Goal: Information Seeking & Learning: Learn about a topic

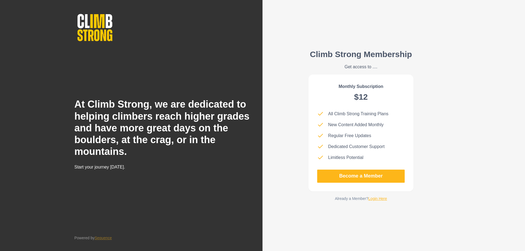
click at [382, 200] on link "Login Here" at bounding box center [377, 198] width 19 height 4
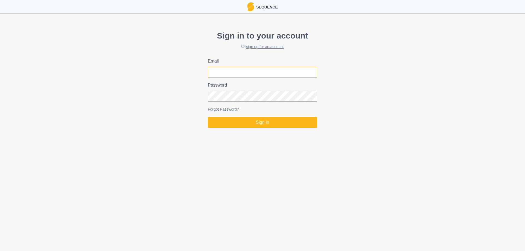
type input "[EMAIL_ADDRESS][DOMAIN_NAME]"
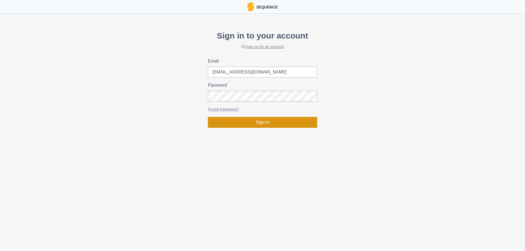
click at [279, 127] on button "Sign in" at bounding box center [262, 122] width 109 height 11
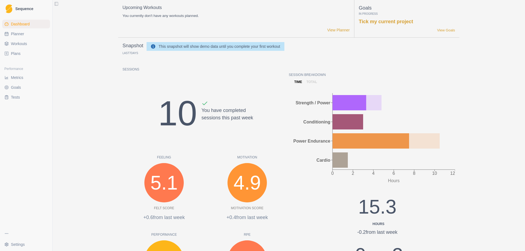
click at [19, 46] on link "Workouts" at bounding box center [26, 43] width 48 height 9
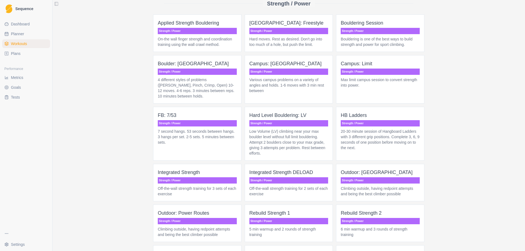
scroll to position [793, 0]
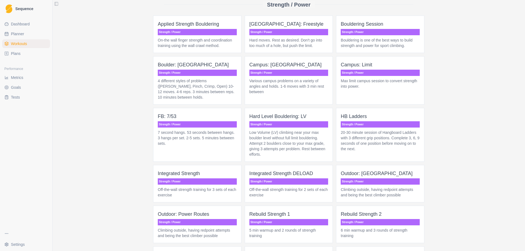
click at [189, 128] on span "FB: 7/53 Strength / Power 7 second hangs. 53 seconds between hangs. 3 hangs per…" at bounding box center [197, 135] width 88 height 54
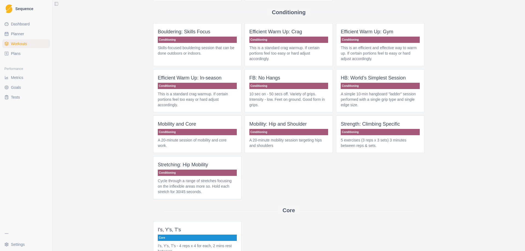
scroll to position [137, 0]
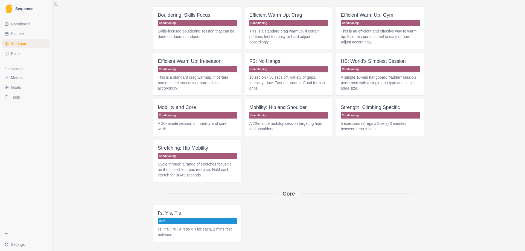
click at [269, 92] on span "FB: No Hangs Conditioning 10 sec on - 50 secs off. Variety of grips. Intensity …" at bounding box center [289, 74] width 88 height 43
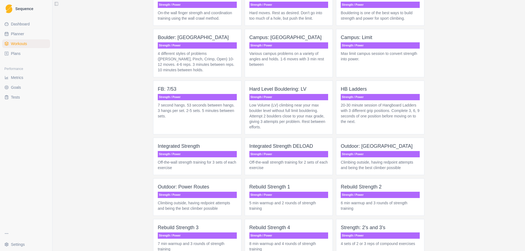
scroll to position [847, 0]
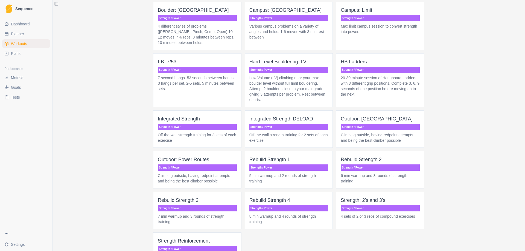
click at [203, 73] on span "FB: 7/53 Strength / Power 7 second hangs. 53 seconds between hangs. 3 hangs per…" at bounding box center [197, 80] width 88 height 54
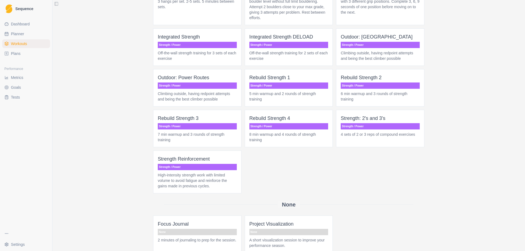
scroll to position [962, 0]
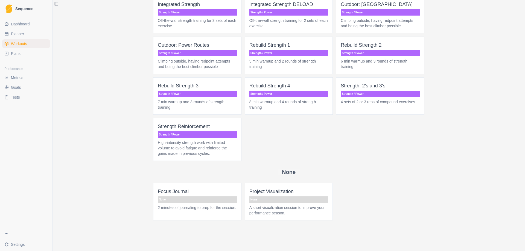
click at [390, 99] on p "4 sets of 2 or 3 reps of compound exercises" at bounding box center [380, 101] width 79 height 5
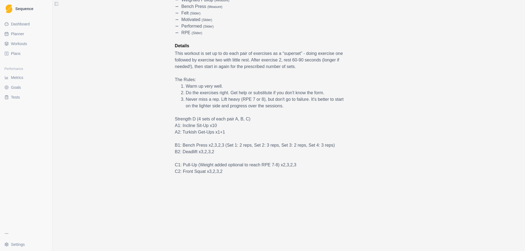
scroll to position [167, 0]
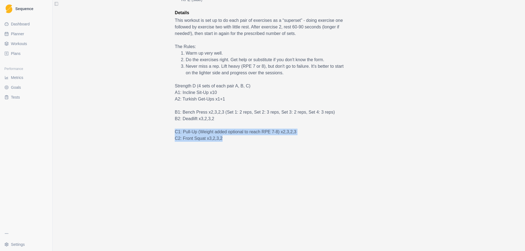
drag, startPoint x: 222, startPoint y: 138, endPoint x: 169, endPoint y: 131, distance: 54.0
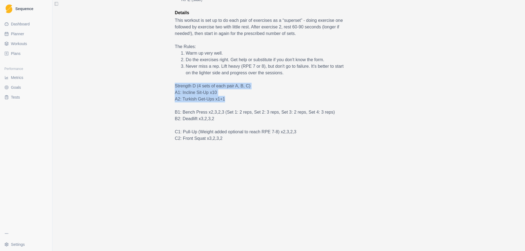
drag, startPoint x: 228, startPoint y: 98, endPoint x: 156, endPoint y: 84, distance: 73.3
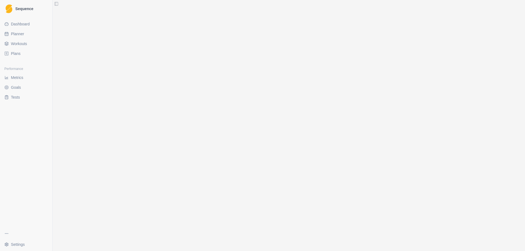
scroll to position [249, 0]
